Goal: Task Accomplishment & Management: Manage account settings

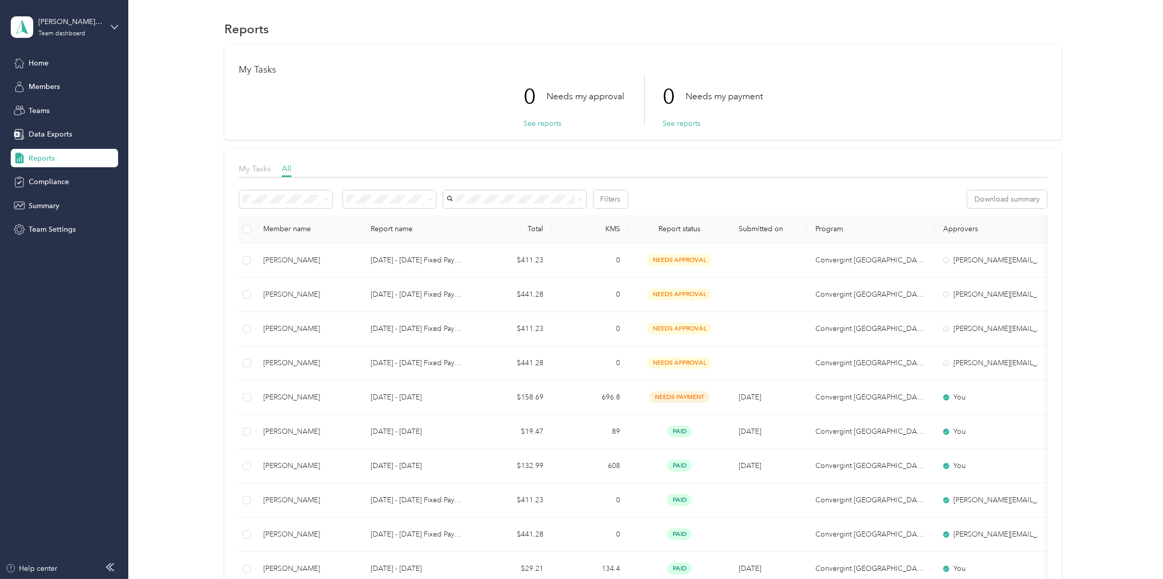
click at [254, 69] on h1 "My Tasks" at bounding box center [643, 69] width 808 height 11
click at [290, 167] on div "My Tasks All" at bounding box center [643, 170] width 808 height 15
click at [259, 168] on span "My Tasks" at bounding box center [255, 169] width 32 height 10
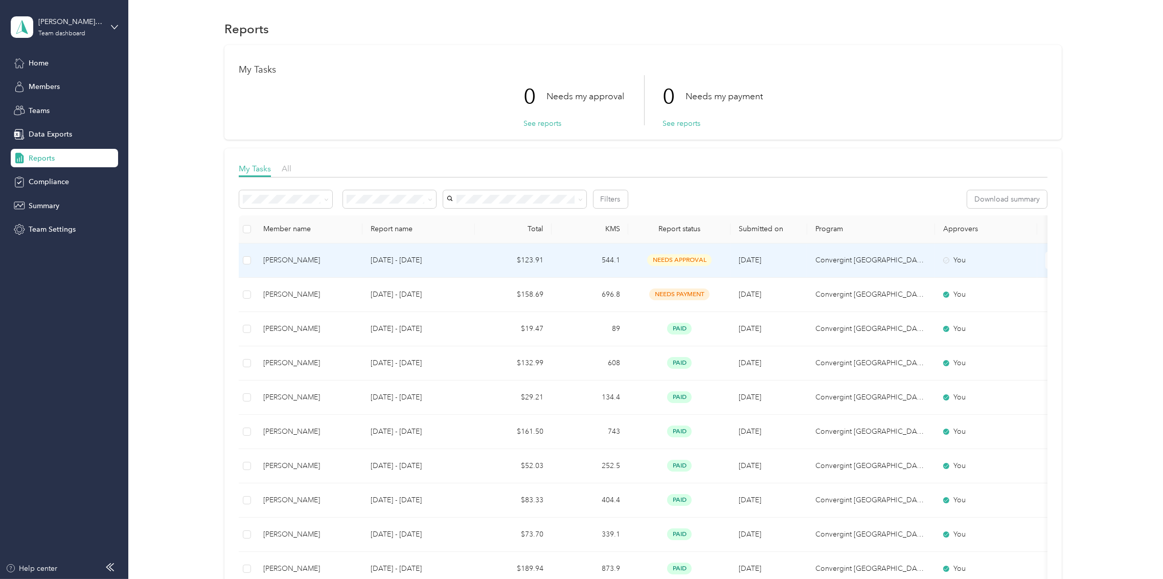
click at [660, 262] on span "needs approval" at bounding box center [679, 260] width 64 height 12
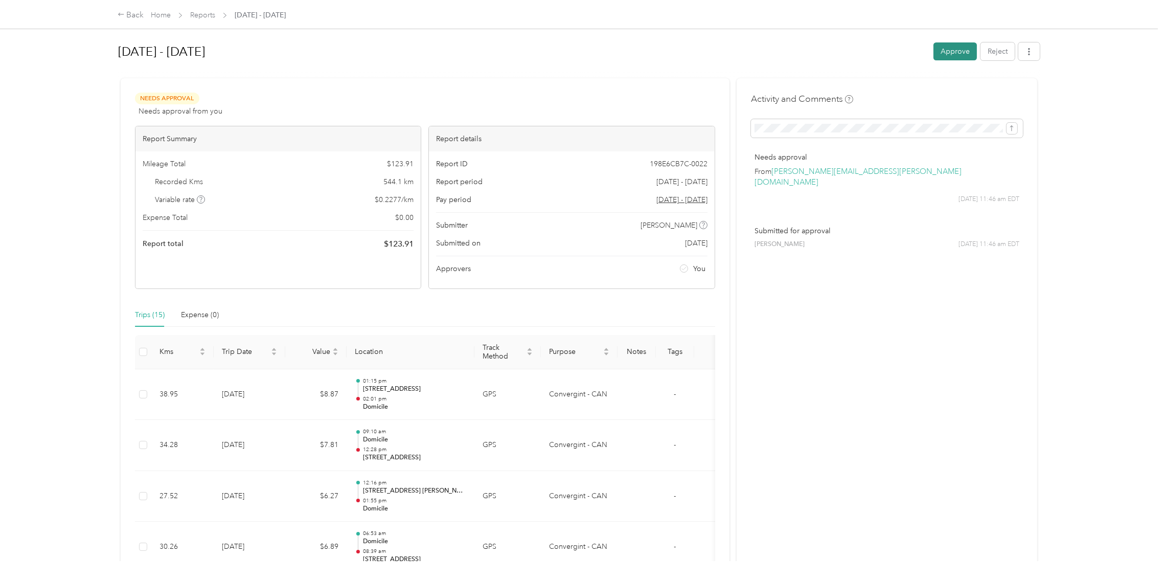
click at [935, 49] on button "Approve" at bounding box center [955, 51] width 43 height 18
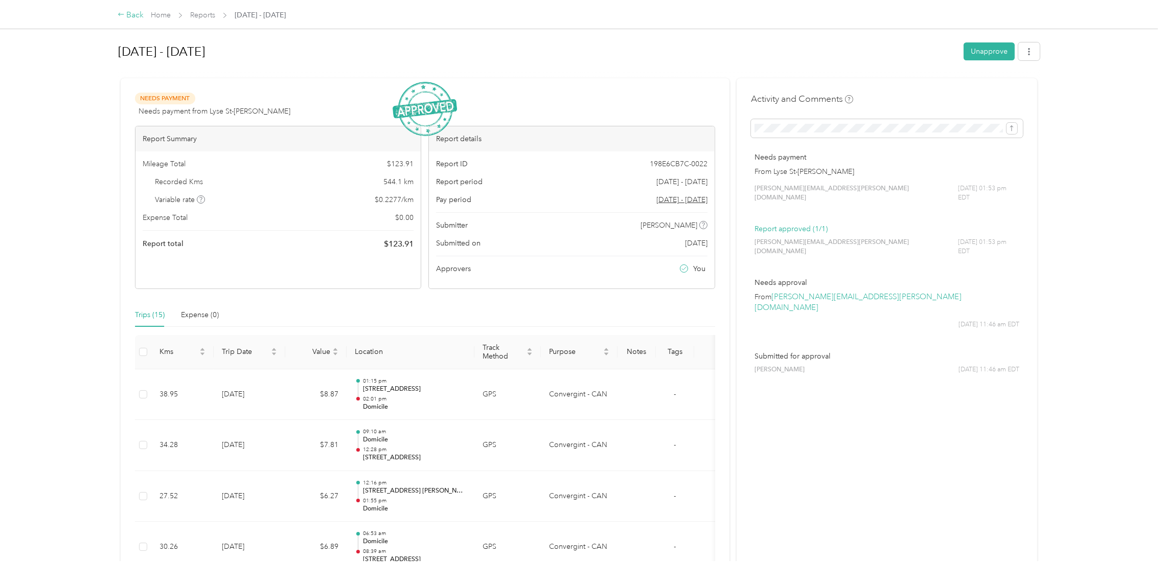
click at [131, 17] on div "Back" at bounding box center [131, 15] width 27 height 12
